Goal: Task Accomplishment & Management: Use online tool/utility

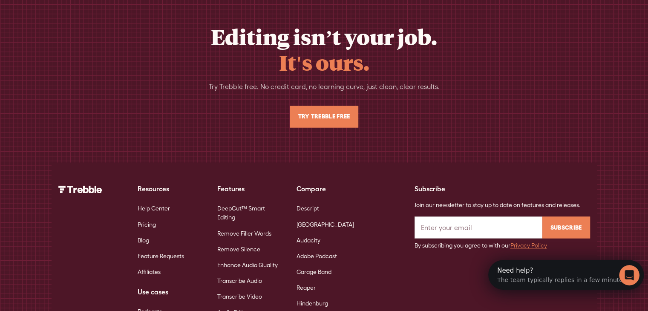
scroll to position [1403, 0]
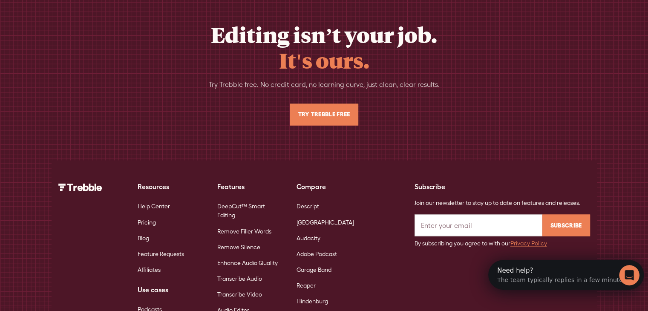
click at [348, 125] on link "Try Trebble Free" at bounding box center [324, 115] width 68 height 22
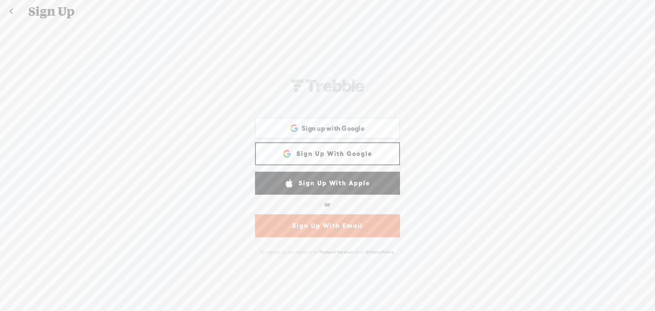
click at [372, 151] on link "Sign Up With Google" at bounding box center [327, 153] width 145 height 23
click at [353, 228] on link "Sign Up With Email" at bounding box center [327, 225] width 145 height 23
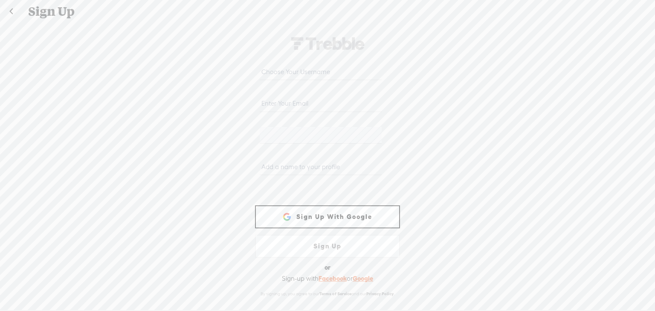
click at [307, 98] on input "email" at bounding box center [320, 103] width 121 height 17
type input "[EMAIL_ADDRESS][DOMAIN_NAME]"
click at [323, 158] on div at bounding box center [327, 170] width 145 height 32
click at [326, 165] on input "text" at bounding box center [320, 167] width 121 height 17
click at [283, 161] on input "text" at bounding box center [320, 167] width 121 height 17
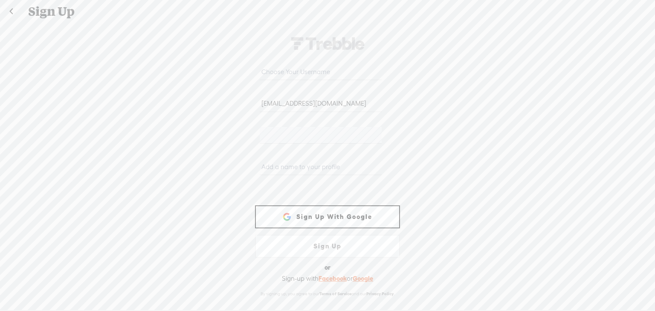
paste input "Jpr37SJ6!VCzbij"
type input "Jpr37SJ6!VCzbij"
click at [298, 63] on input "text" at bounding box center [320, 71] width 121 height 17
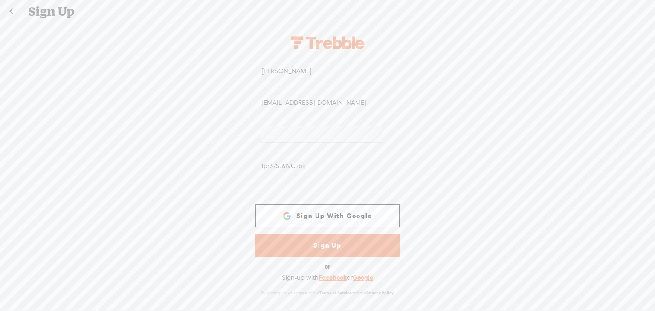
type input "[PERSON_NAME]"
click at [319, 242] on link "Sign Up" at bounding box center [327, 245] width 145 height 23
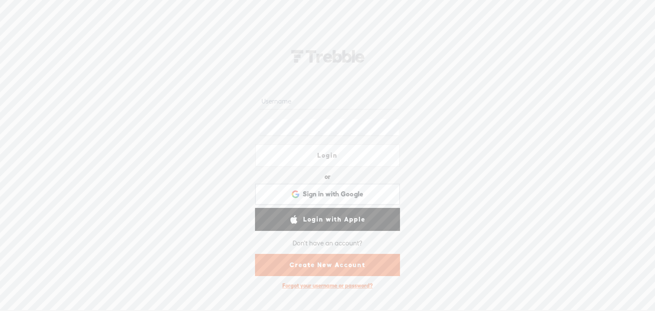
type input "[PERSON_NAME]"
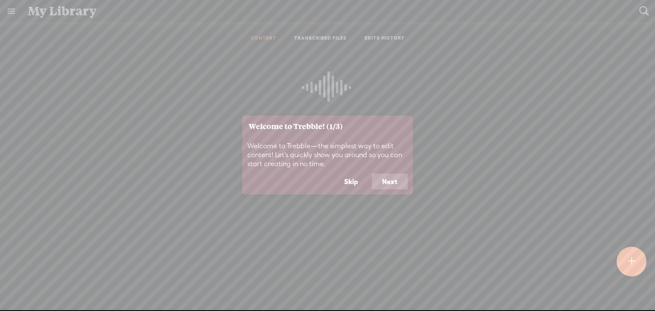
click at [393, 180] on button "Next" at bounding box center [390, 181] width 36 height 16
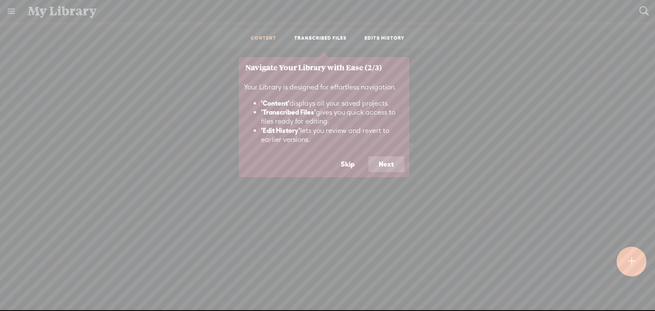
click at [391, 175] on footer "Skip Next" at bounding box center [324, 166] width 171 height 21
click at [395, 163] on button "Next" at bounding box center [386, 164] width 36 height 16
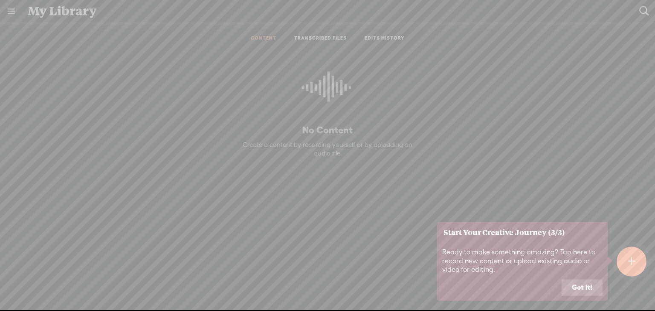
click at [583, 289] on button "Got it!" at bounding box center [581, 288] width 41 height 16
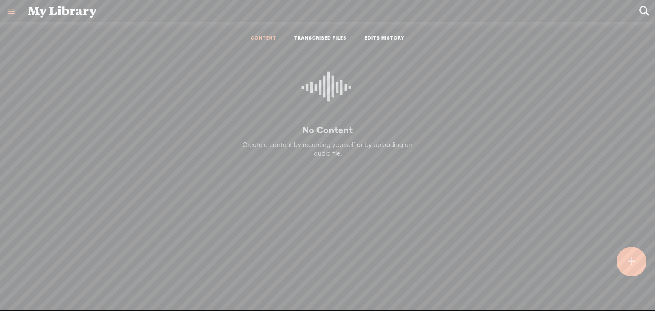
click at [619, 256] on div at bounding box center [631, 261] width 30 height 30
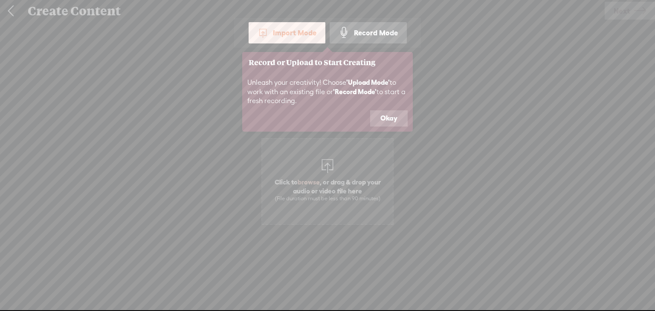
click at [393, 116] on button "Okay" at bounding box center [389, 118] width 38 height 16
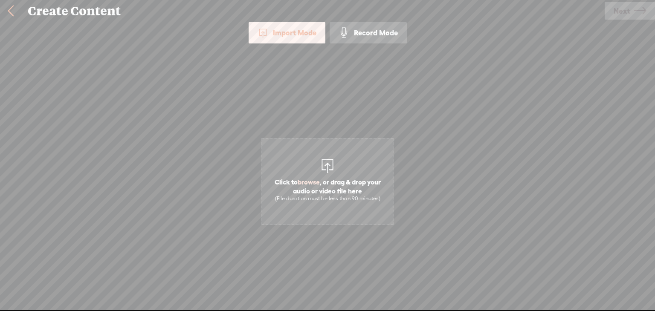
click at [313, 192] on span "Click to browse , or drag & drop your audio or video file here (File duration m…" at bounding box center [327, 189] width 130 height 33
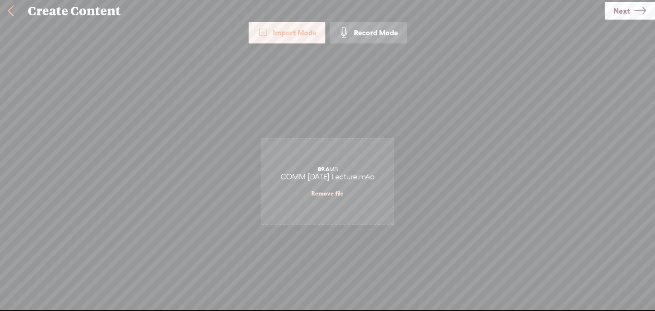
click at [645, 12] on icon at bounding box center [640, 11] width 12 height 22
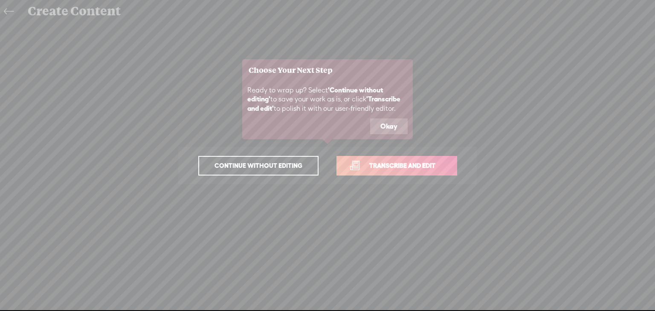
click at [399, 164] on span "Transcribe and edit" at bounding box center [402, 166] width 84 height 10
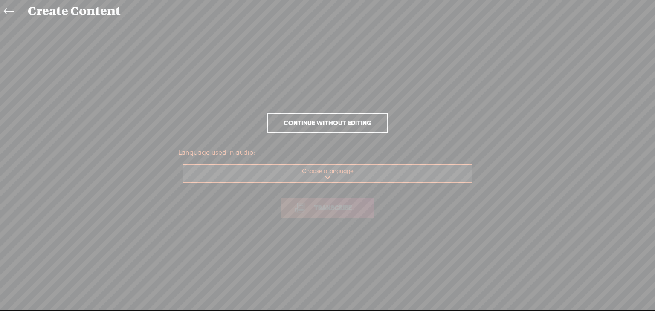
click at [339, 171] on select "Choose a language Afrikaans Albanian Amharic Arabic, Gulf Arabic, Modern Standa…" at bounding box center [327, 173] width 289 height 17
select select "en-US"
click at [183, 165] on select "Choose a language Afrikaans Albanian Amharic Arabic, Gulf Arabic, Modern Standa…" at bounding box center [327, 173] width 289 height 17
click at [339, 210] on span "Transcribe" at bounding box center [332, 208] width 55 height 10
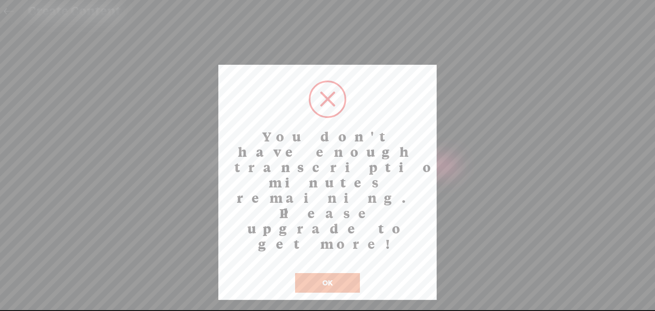
click at [337, 273] on button "OK" at bounding box center [327, 283] width 65 height 20
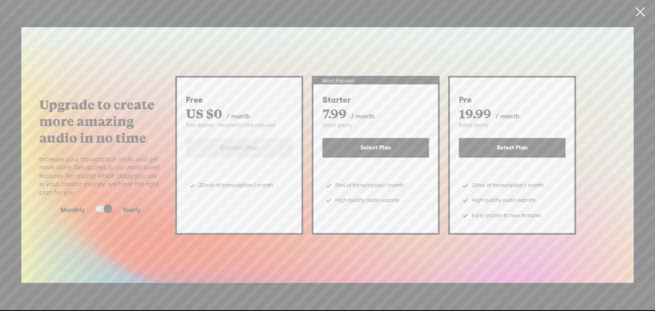
click at [638, 13] on link at bounding box center [639, 12] width 21 height 24
